Goal: Understand process/instructions: Learn how to perform a task or action

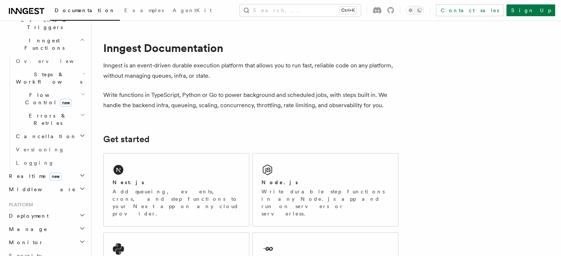
scroll to position [205, 0]
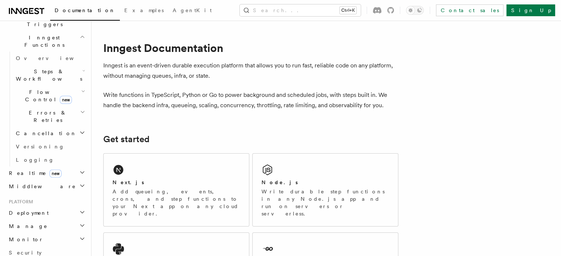
click at [34, 210] on span "Deployment" at bounding box center [27, 213] width 43 height 7
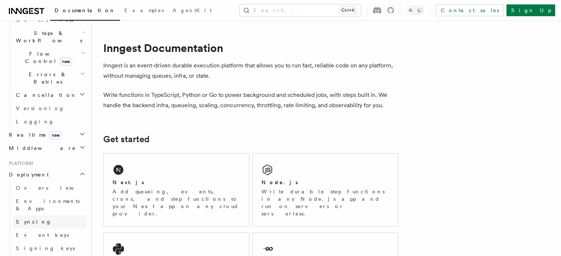
scroll to position [244, 0]
click at [27, 185] on span "Overview" at bounding box center [54, 188] width 76 height 6
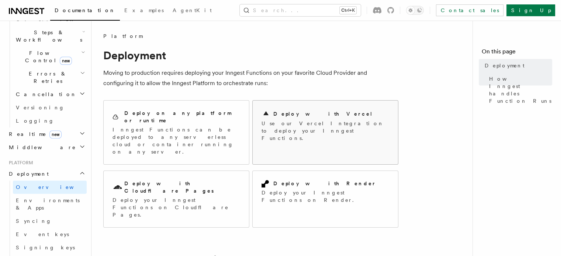
click at [279, 123] on p "Use our Vercel Integration to deploy your Inngest Functions." at bounding box center [326, 131] width 128 height 22
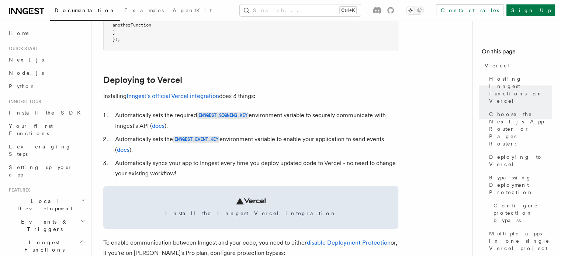
scroll to position [309, 0]
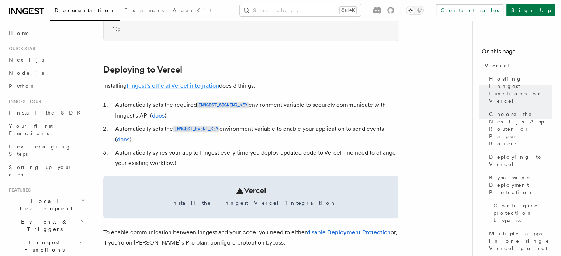
click at [189, 83] on link "Inngest's official Vercel integration" at bounding box center [173, 85] width 93 height 7
